Goal: Communication & Community: Connect with others

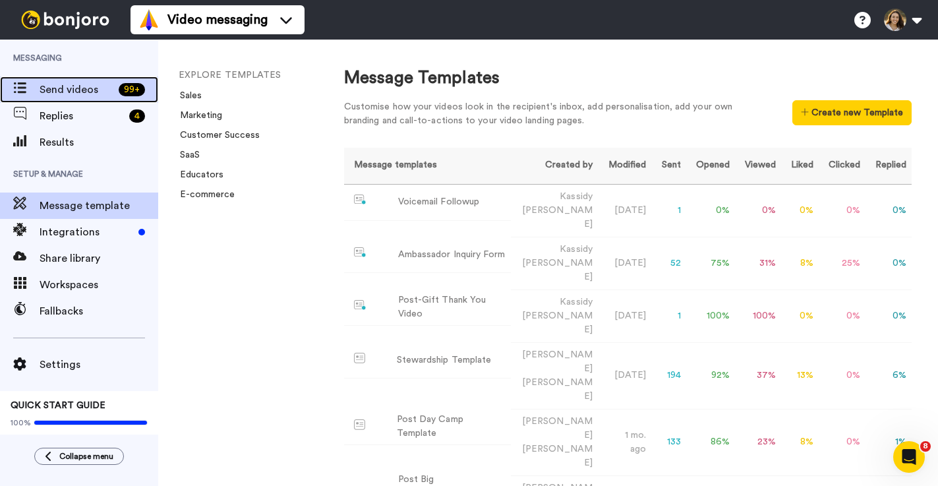
click at [86, 92] on span "Send videos" at bounding box center [77, 90] width 74 height 16
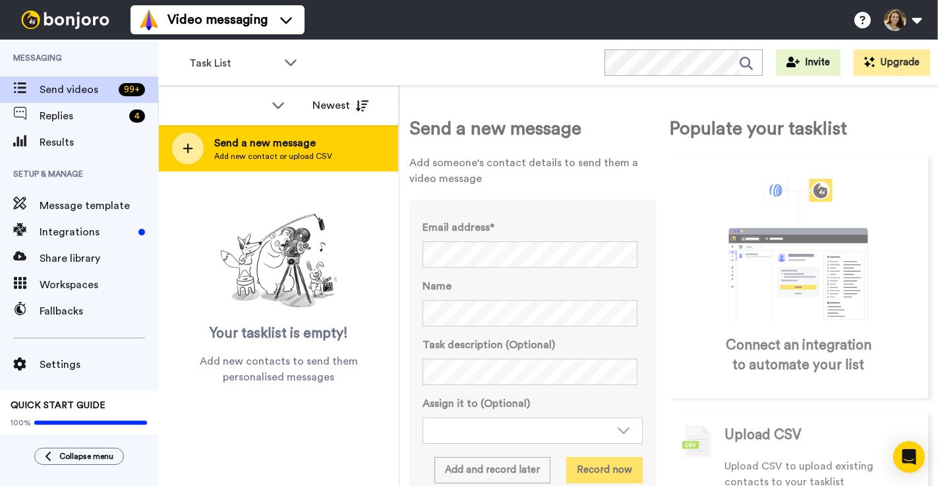
click at [289, 158] on span "Add new contact or upload CSV" at bounding box center [273, 156] width 118 height 11
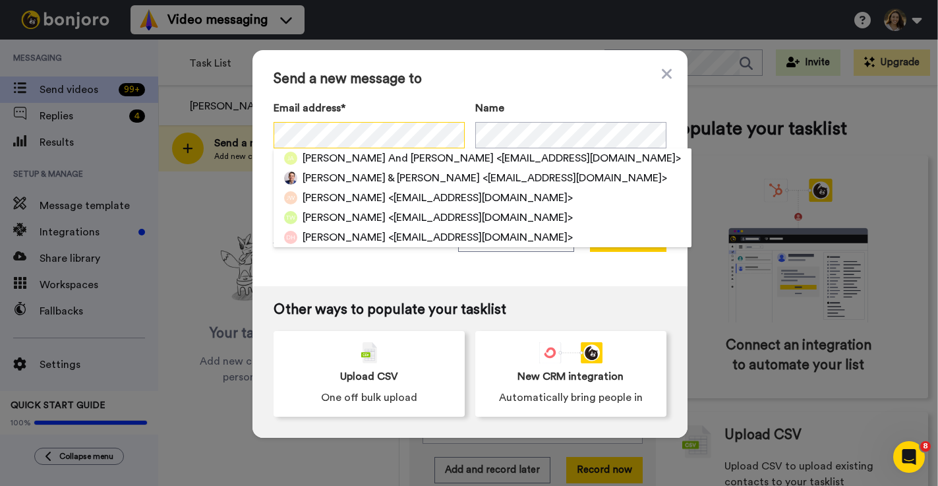
scroll to position [0, 103]
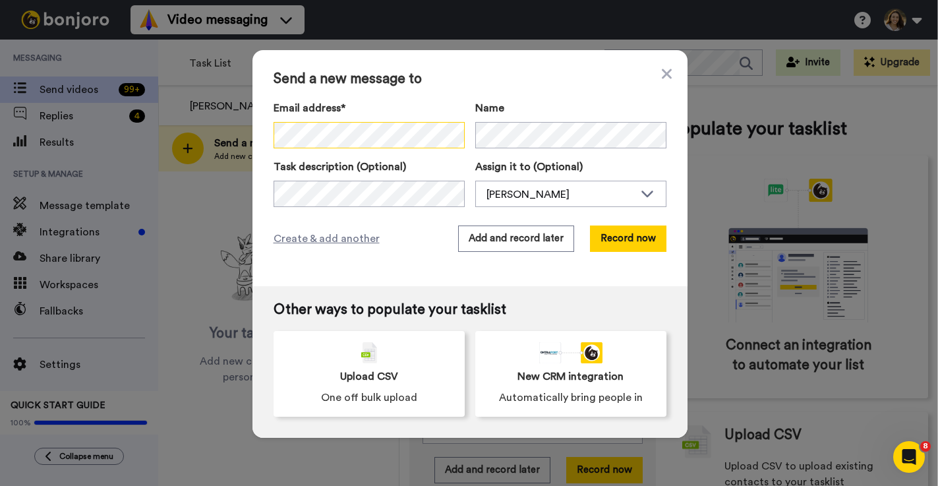
click at [558, 129] on div "Email address* No search result for ‘ moore5663@bellsouth.net Alt. Emailmooresa…" at bounding box center [469, 124] width 393 height 48
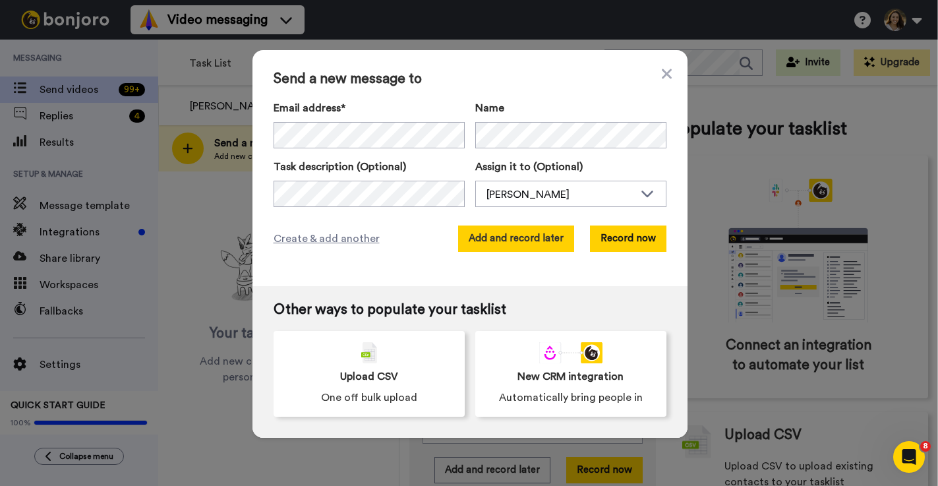
click at [503, 248] on button "Add and record later" at bounding box center [516, 238] width 116 height 26
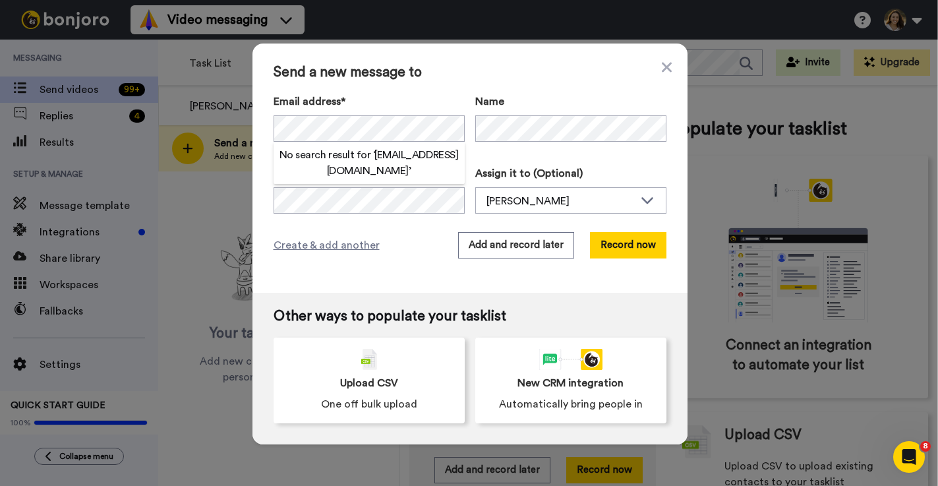
click at [402, 249] on div "Create & add another Add and record later Record now" at bounding box center [469, 245] width 393 height 26
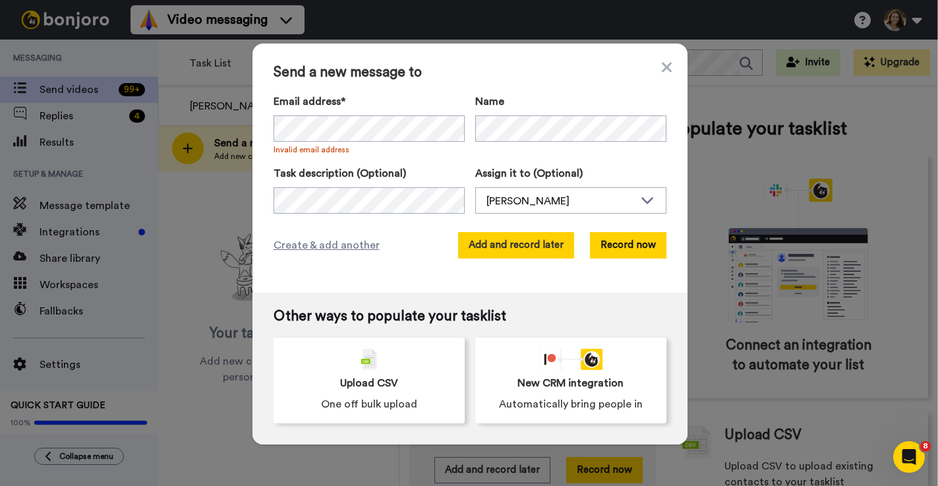
click at [551, 248] on button "Add and record later" at bounding box center [516, 245] width 116 height 26
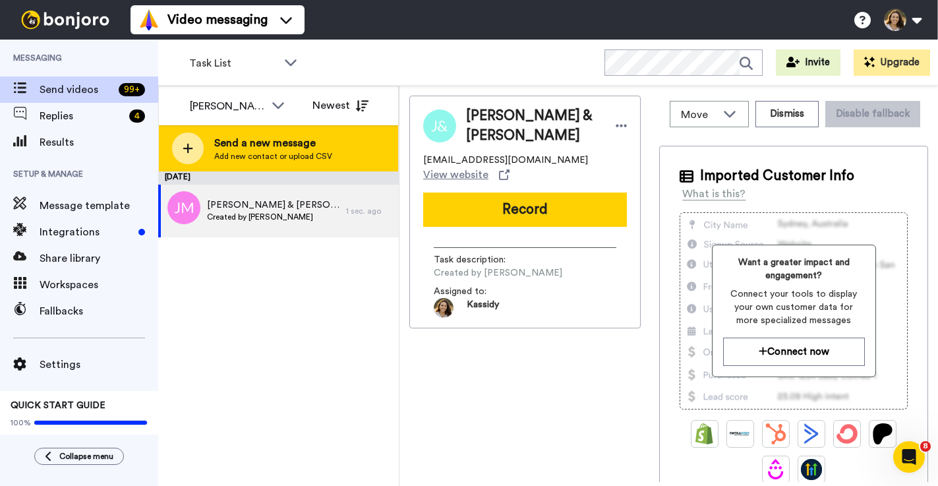
click at [301, 146] on span "Send a new message" at bounding box center [273, 143] width 118 height 16
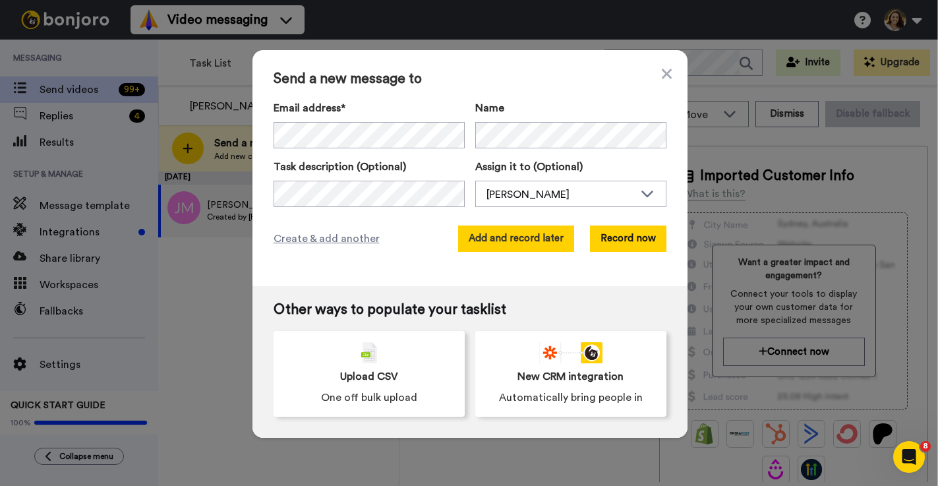
click at [484, 240] on button "Add and record later" at bounding box center [516, 238] width 116 height 26
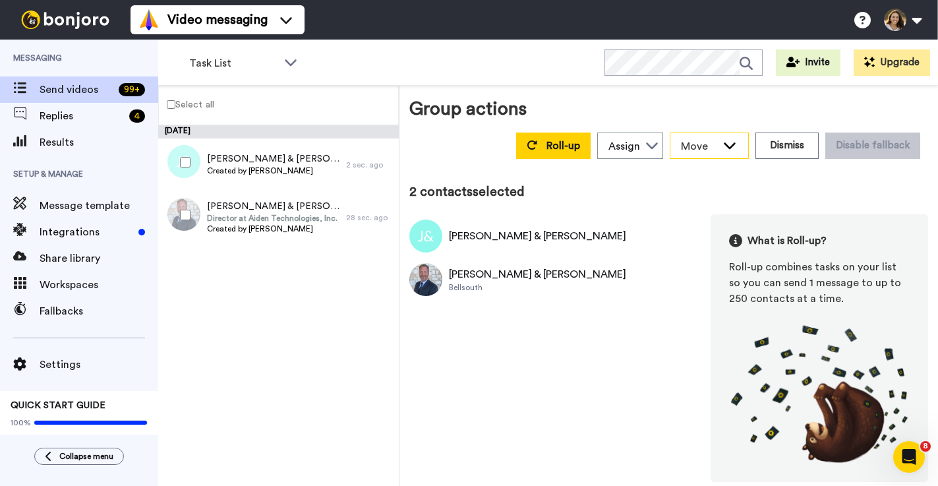
click at [735, 145] on icon at bounding box center [730, 145] width 12 height 7
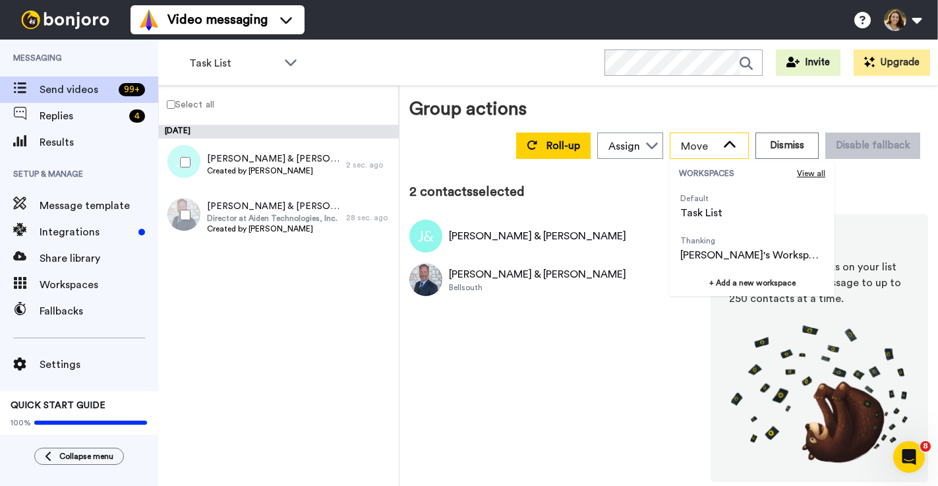
click at [735, 145] on icon at bounding box center [730, 144] width 12 height 7
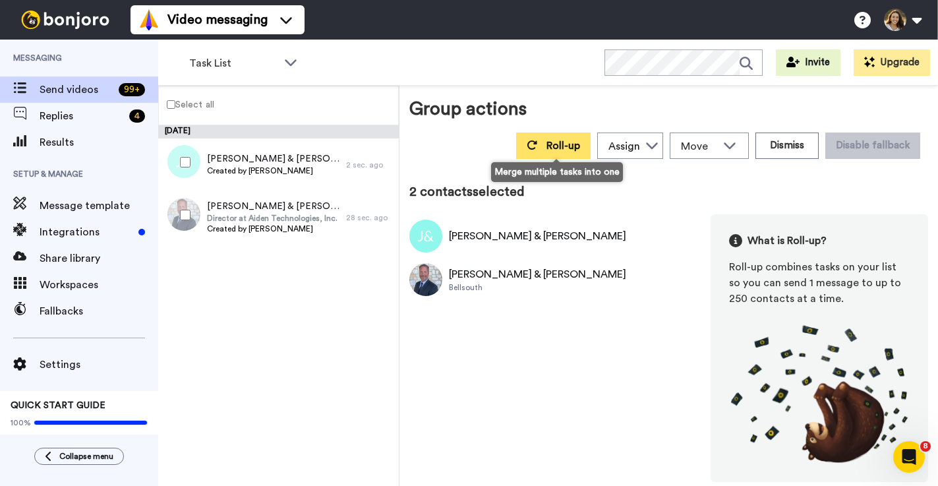
click at [544, 156] on button "Roll-up" at bounding box center [553, 145] width 74 height 26
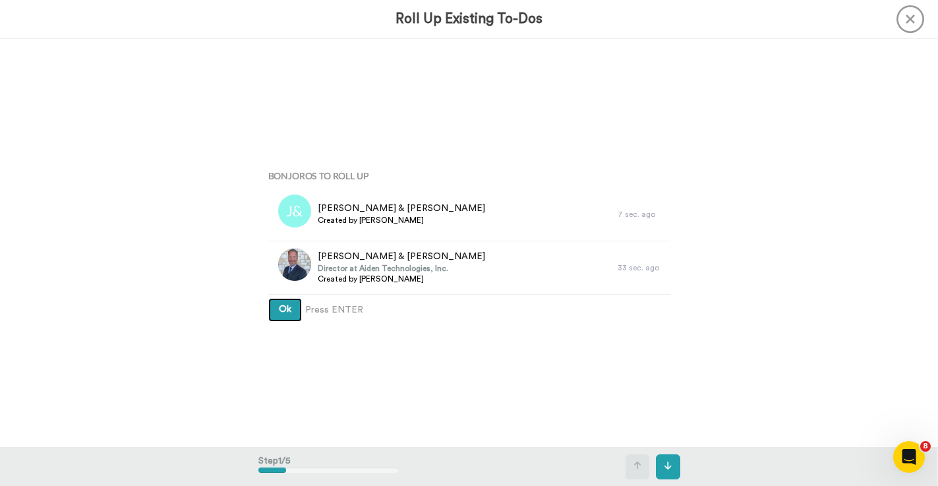
click at [281, 313] on span "Ok" at bounding box center [285, 308] width 13 height 9
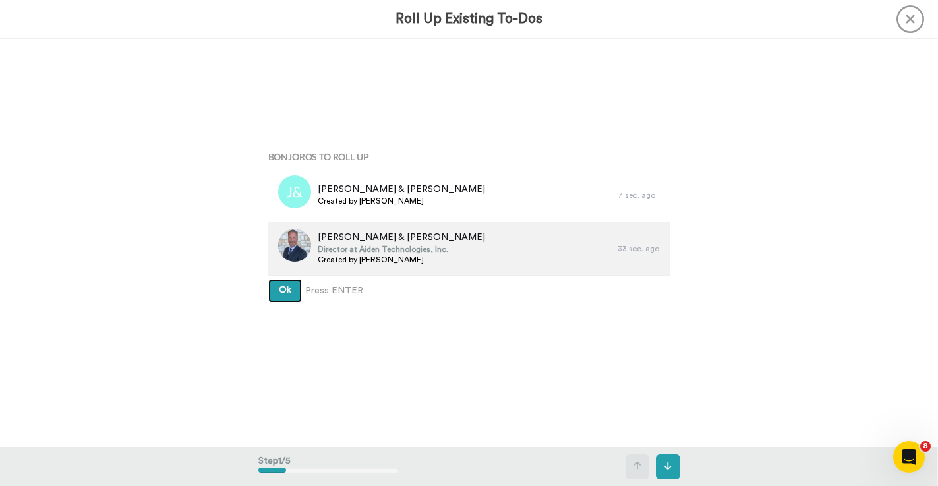
scroll to position [22, 0]
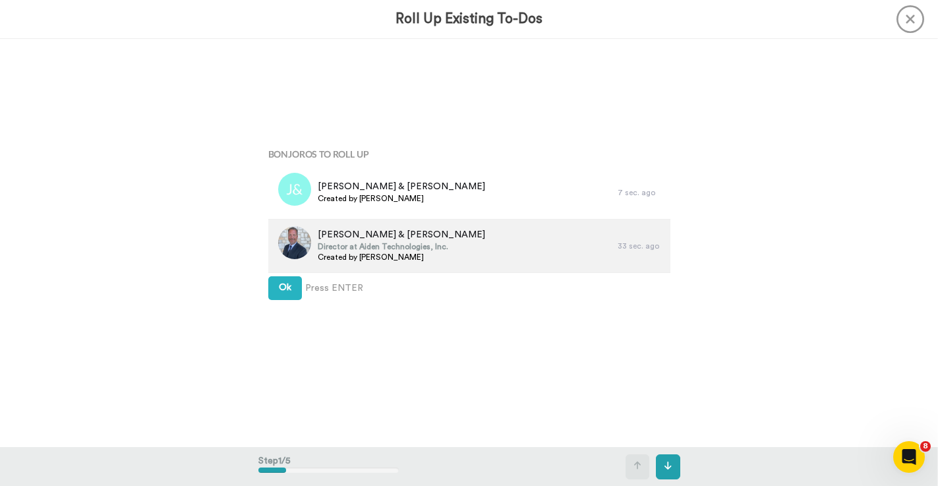
click at [571, 229] on div "Jeff & Sabrina Moore Director at Aiden Technologies, Inc. Created by Kassidy Sa…" at bounding box center [442, 245] width 349 height 53
click at [339, 236] on span "Jeff & Sabrina Moore" at bounding box center [401, 234] width 167 height 13
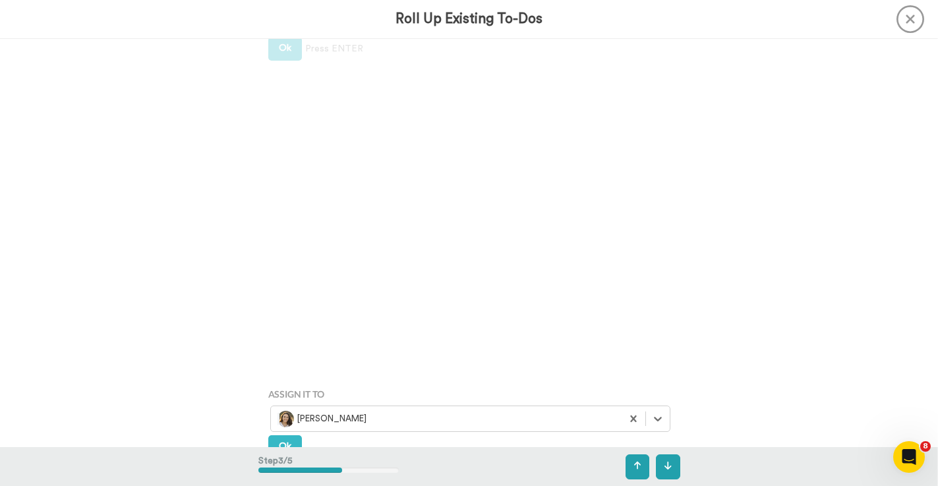
scroll to position [482, 0]
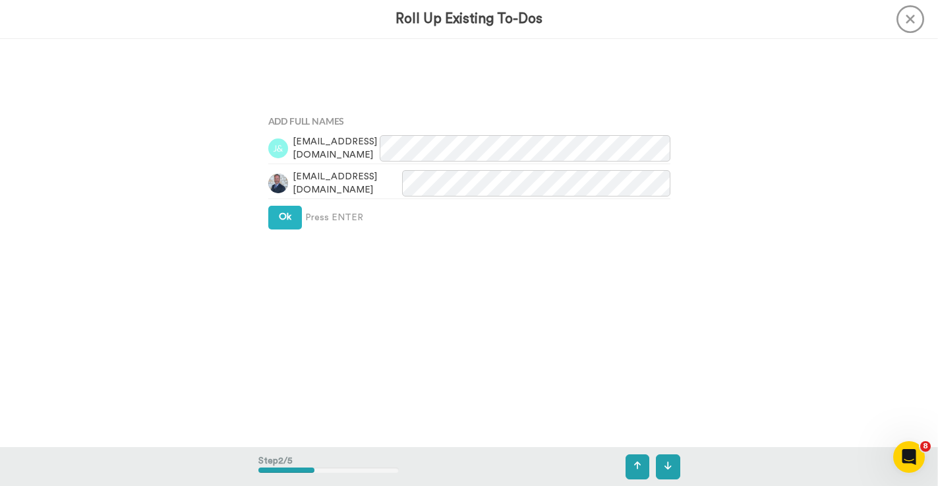
click at [540, 285] on div "Add Full Names mooresab90@att.net moore5663@bellsouth.net Ok Press ENTER" at bounding box center [469, 169] width 422 height 243
click at [283, 223] on button "Ok" at bounding box center [285, 218] width 34 height 24
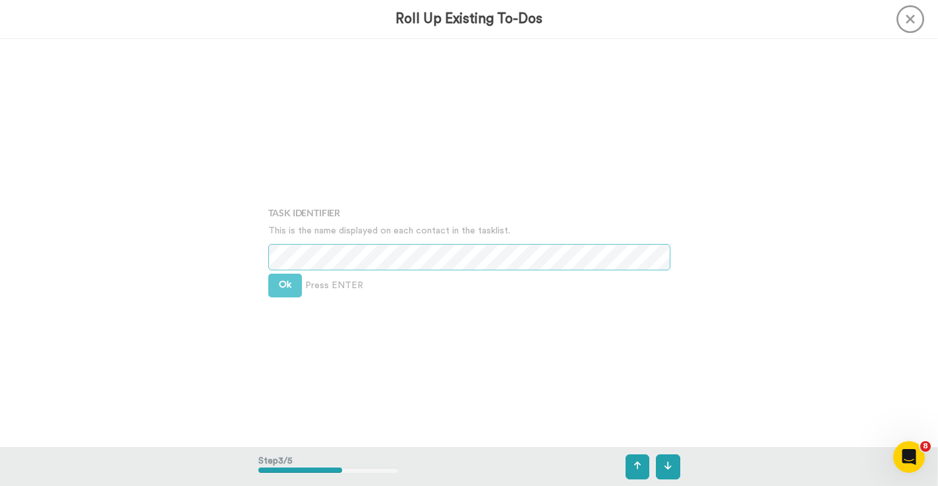
scroll to position [816, 0]
click at [271, 278] on button "Ok" at bounding box center [285, 279] width 34 height 24
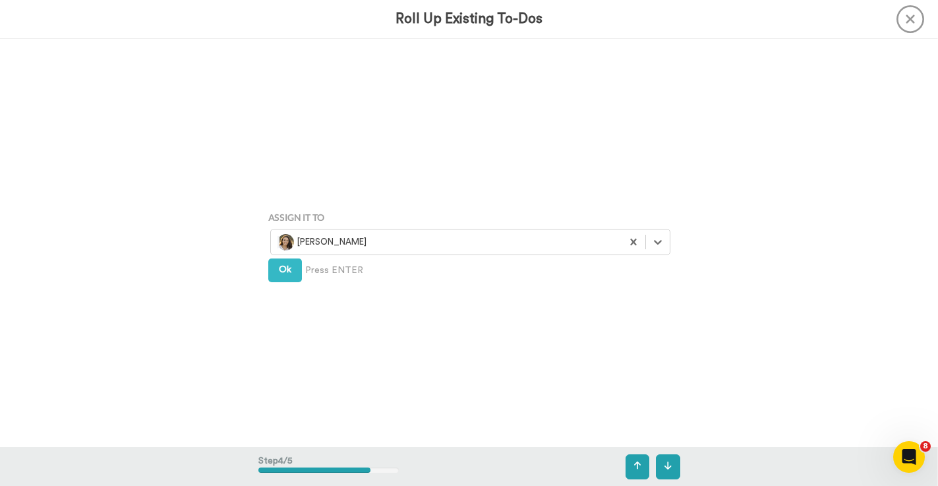
scroll to position [1224, 0]
click at [283, 278] on button "Ok" at bounding box center [285, 269] width 34 height 24
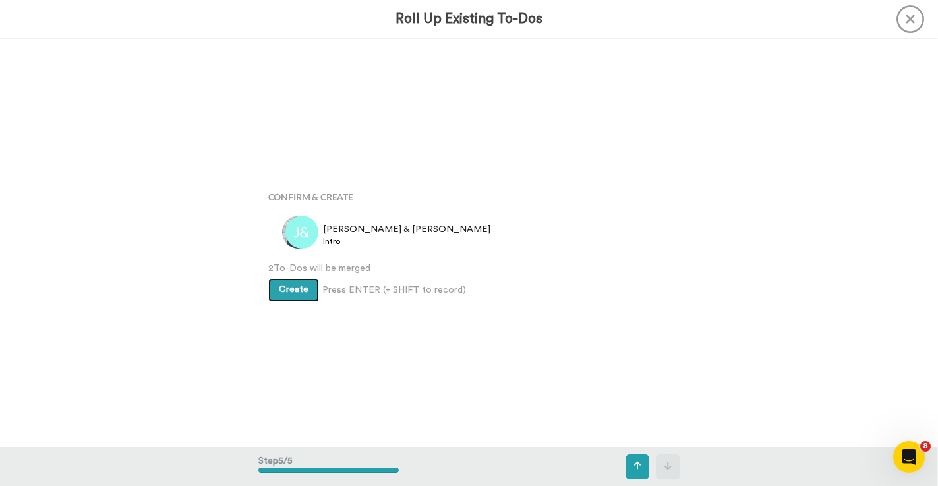
scroll to position [1632, 0]
click at [295, 290] on span "Create" at bounding box center [294, 288] width 30 height 9
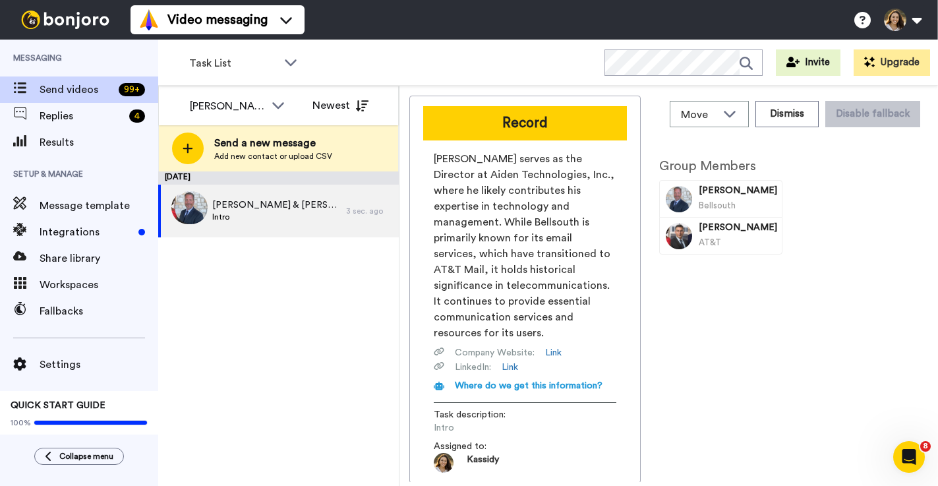
click at [731, 212] on div "Bellsouth" at bounding box center [737, 205] width 78 height 16
click at [718, 194] on span "Jeff Moore" at bounding box center [737, 190] width 78 height 13
click at [253, 206] on span "Jeff & Sabrina" at bounding box center [275, 204] width 127 height 13
click at [288, 217] on div "Jeff & Sabrina Intro" at bounding box center [252, 211] width 188 height 53
click at [299, 219] on div "Jeff & Sabrina Intro" at bounding box center [252, 211] width 188 height 53
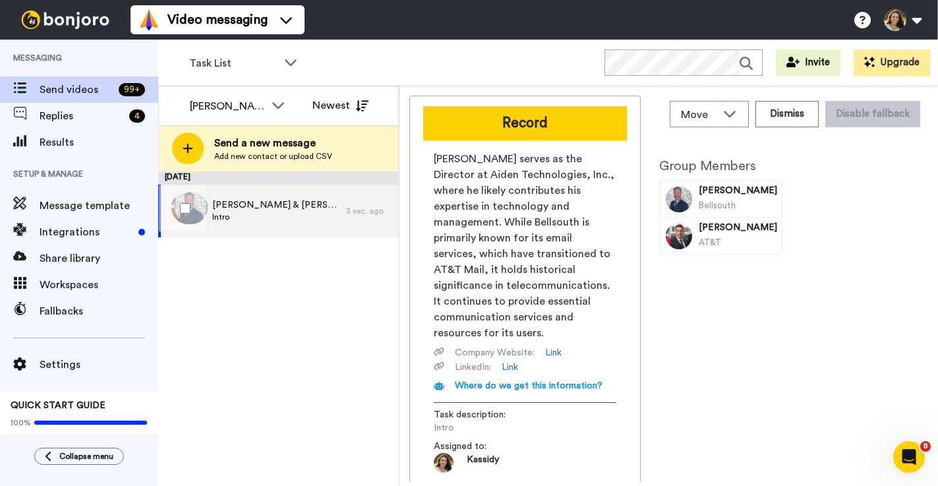
click at [299, 219] on div "Jeff & Sabrina Intro" at bounding box center [252, 211] width 188 height 53
click at [322, 185] on div "Jeff & Sabrina Intro" at bounding box center [252, 211] width 188 height 53
click at [316, 224] on div "Jeff & Sabrina Intro" at bounding box center [252, 211] width 188 height 53
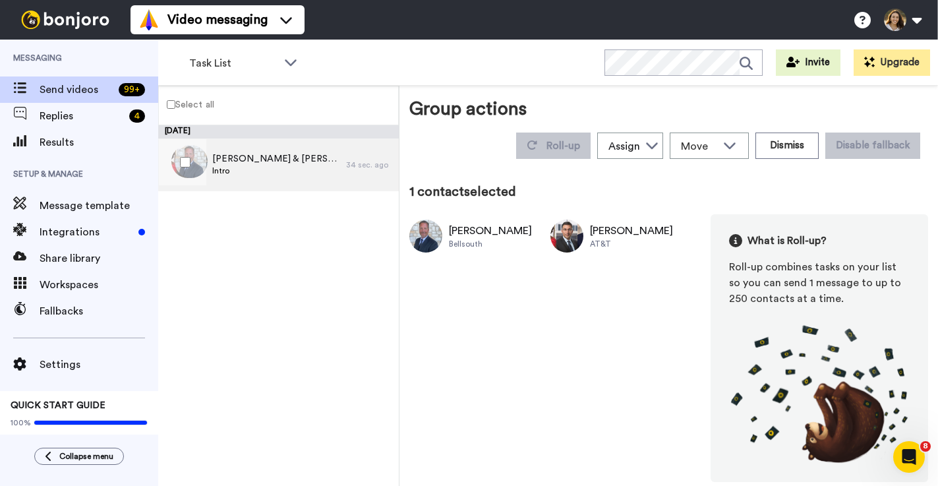
click at [277, 154] on div "Jeff & Sabrina Intro" at bounding box center [252, 164] width 188 height 53
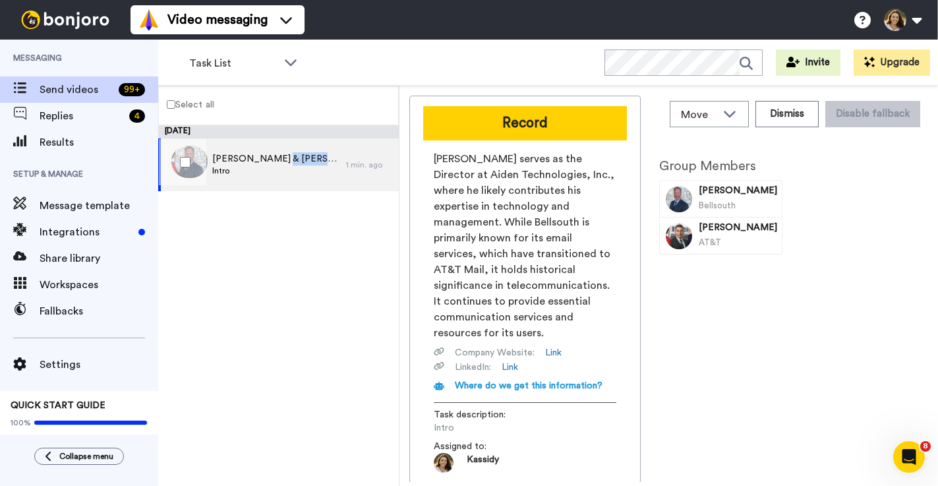
click at [277, 154] on div "Jeff & Sabrina Intro" at bounding box center [252, 164] width 188 height 53
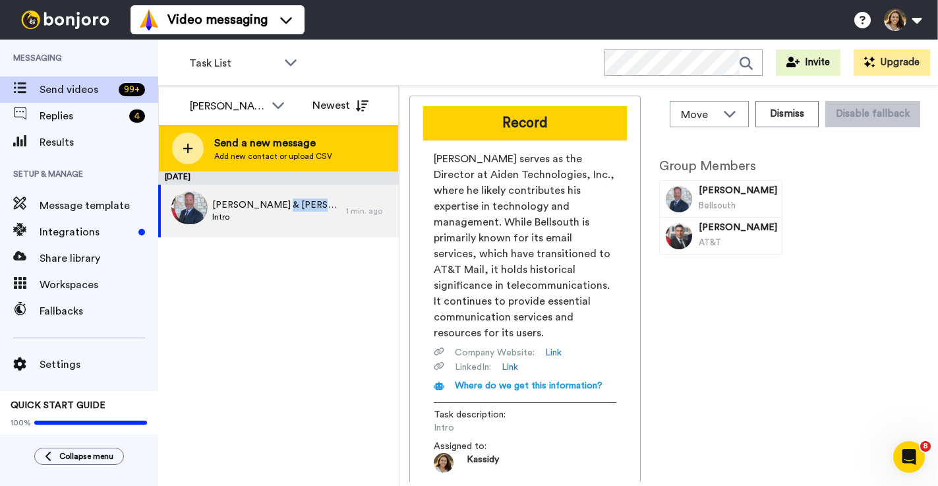
click at [185, 163] on div at bounding box center [188, 148] width 32 height 32
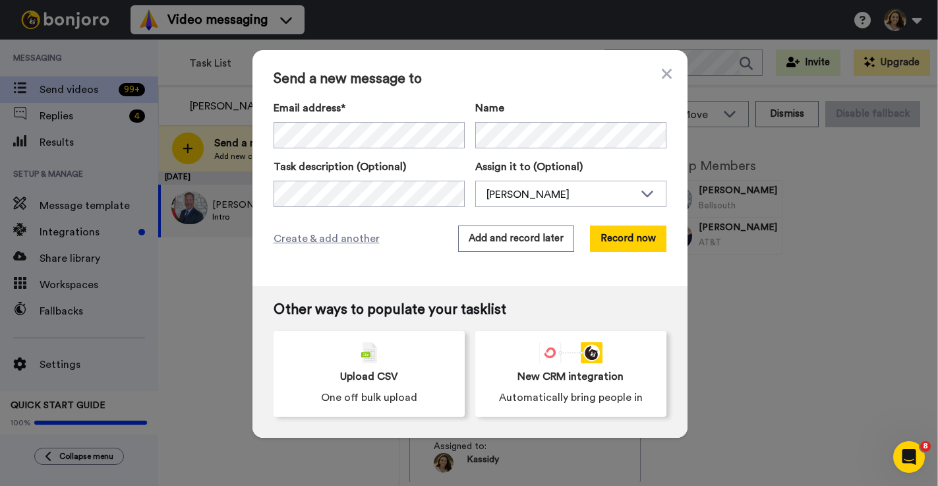
click at [675, 68] on div "Send a new message to Email address* Sabrina Moore <mooresab90@att.net> Jeff Mo…" at bounding box center [469, 168] width 435 height 236
click at [669, 69] on div "Send a new message to Email address* Sabrina Moore <mooresab90@att.net> Jeff Mo…" at bounding box center [469, 168] width 435 height 236
click at [656, 72] on span "Send a new message to" at bounding box center [469, 79] width 393 height 16
click at [661, 72] on icon at bounding box center [666, 74] width 10 height 10
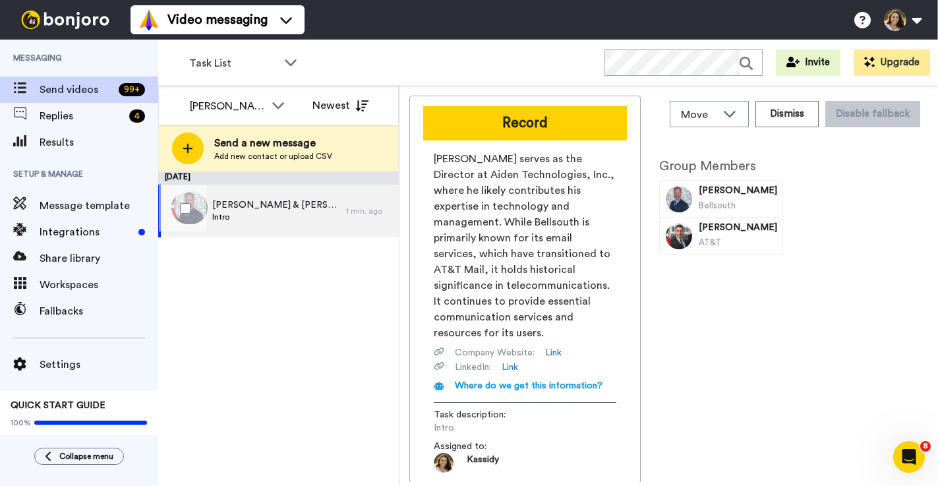
click at [293, 196] on div "Jeff & Sabrina Intro" at bounding box center [252, 211] width 188 height 53
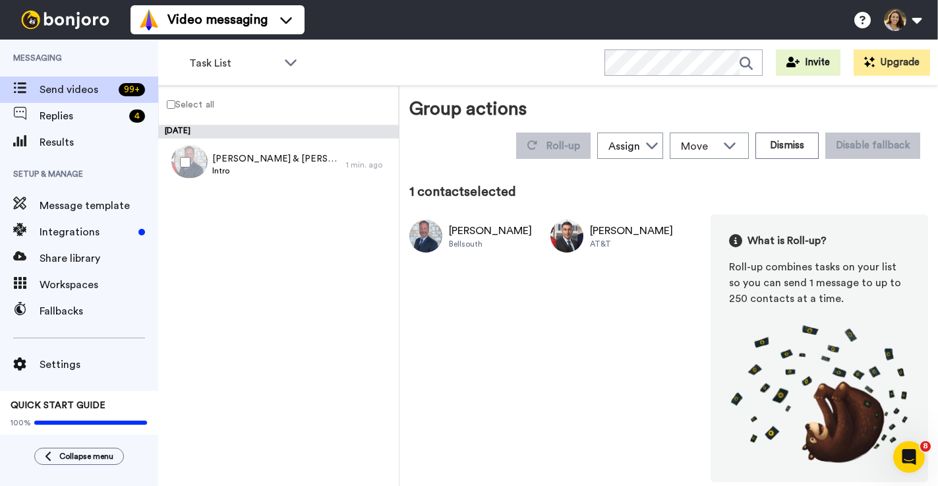
click at [550, 229] on img at bounding box center [566, 235] width 33 height 33
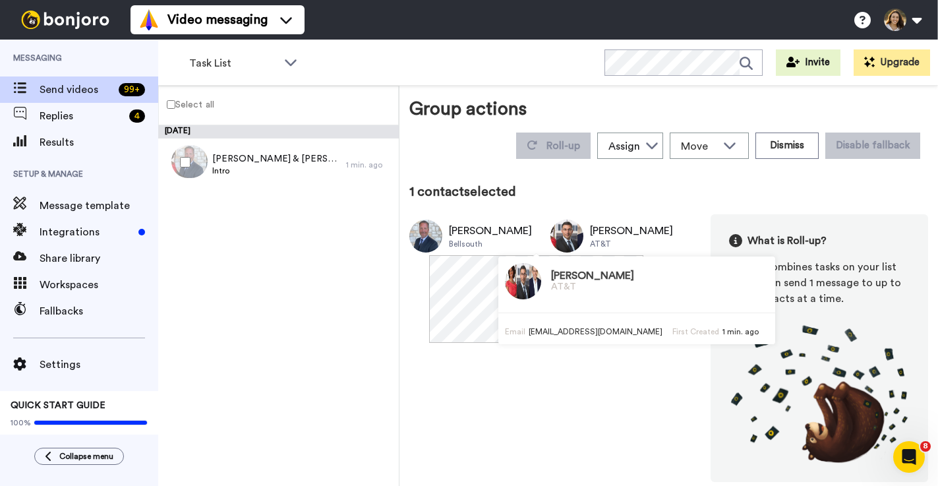
click at [551, 237] on img at bounding box center [566, 235] width 33 height 33
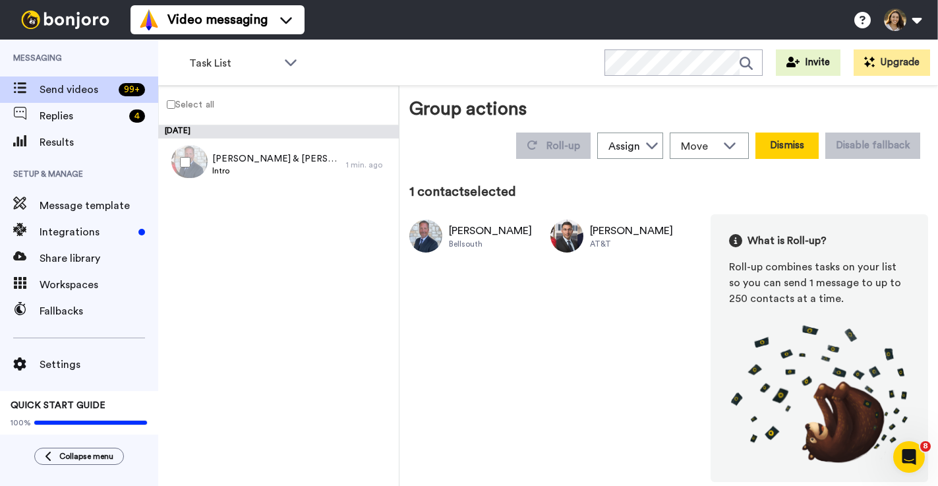
click at [775, 134] on button "Dismiss" at bounding box center [786, 145] width 63 height 26
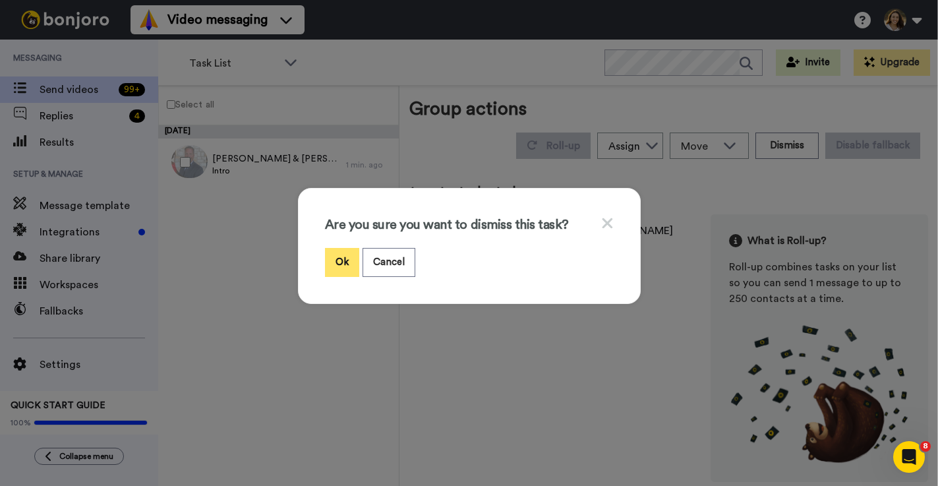
click at [326, 263] on button "Ok" at bounding box center [342, 262] width 34 height 28
